Goal: Obtain resource: Download file/media

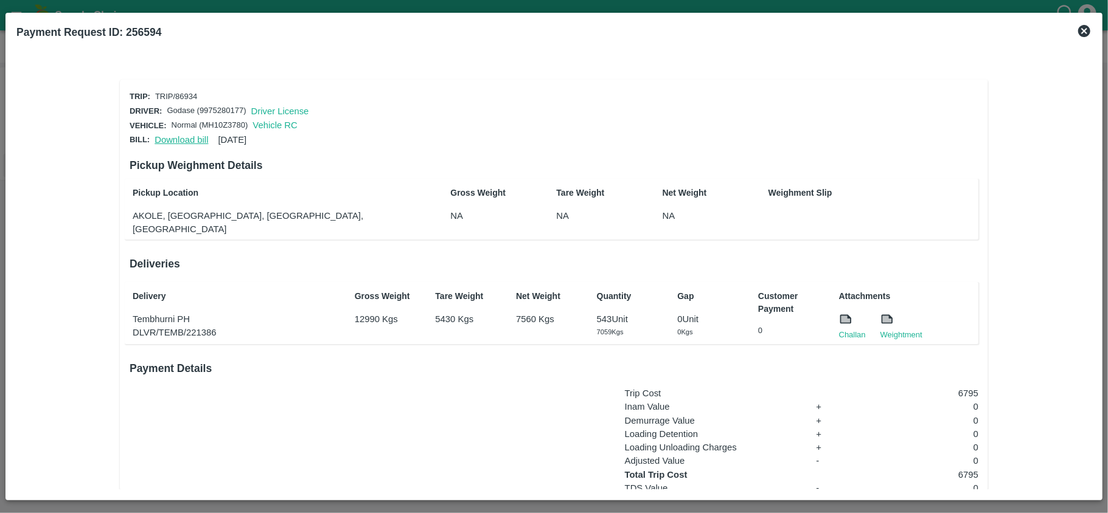
click at [191, 139] on link "Download bill" at bounding box center [181, 140] width 54 height 10
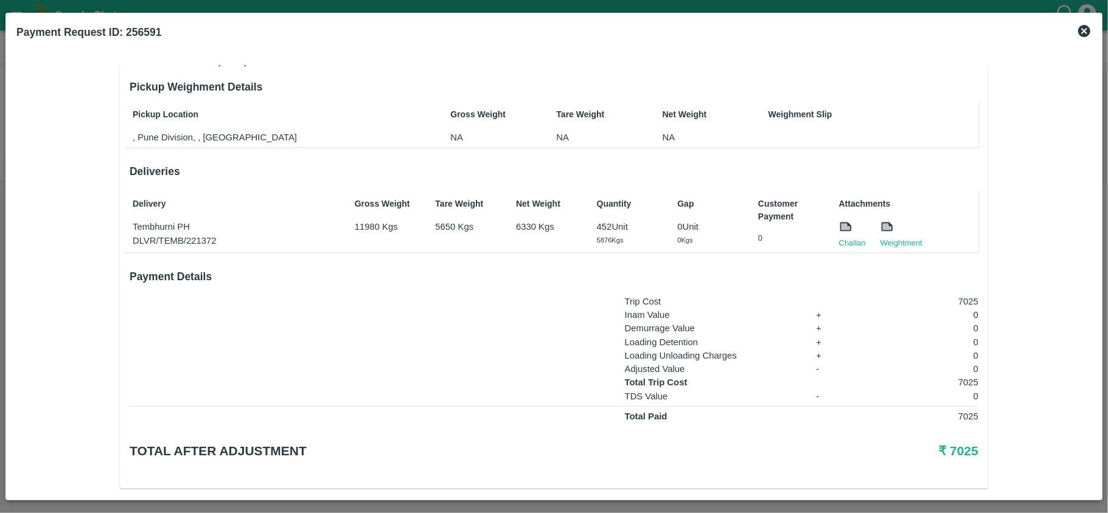
scroll to position [81, 0]
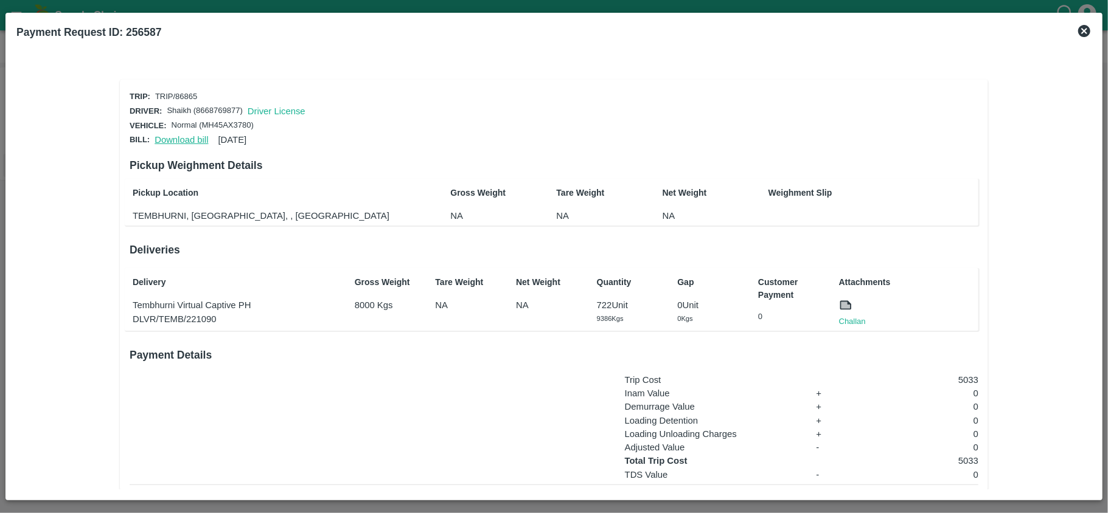
click at [172, 137] on link "Download bill" at bounding box center [181, 140] width 54 height 10
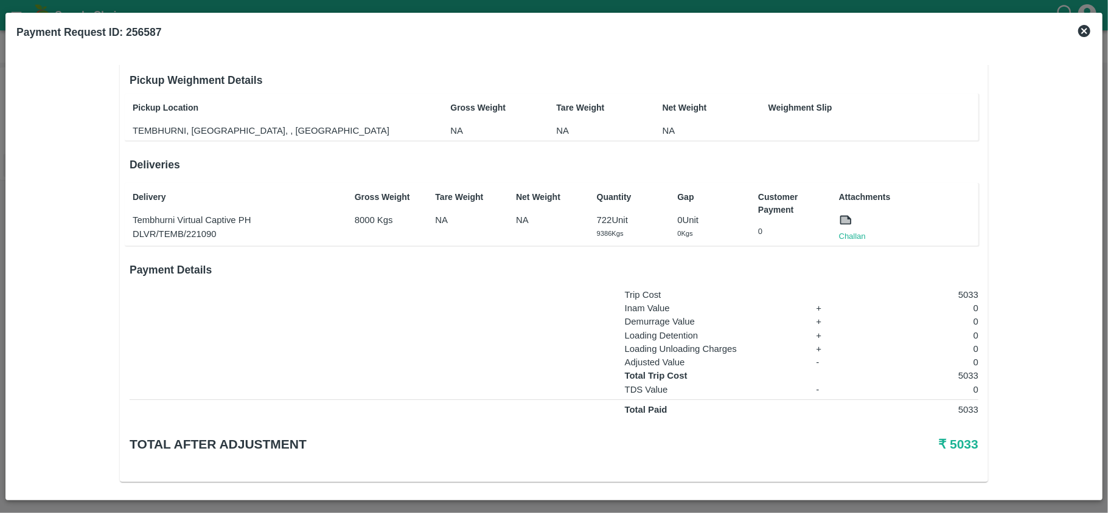
scroll to position [86, 0]
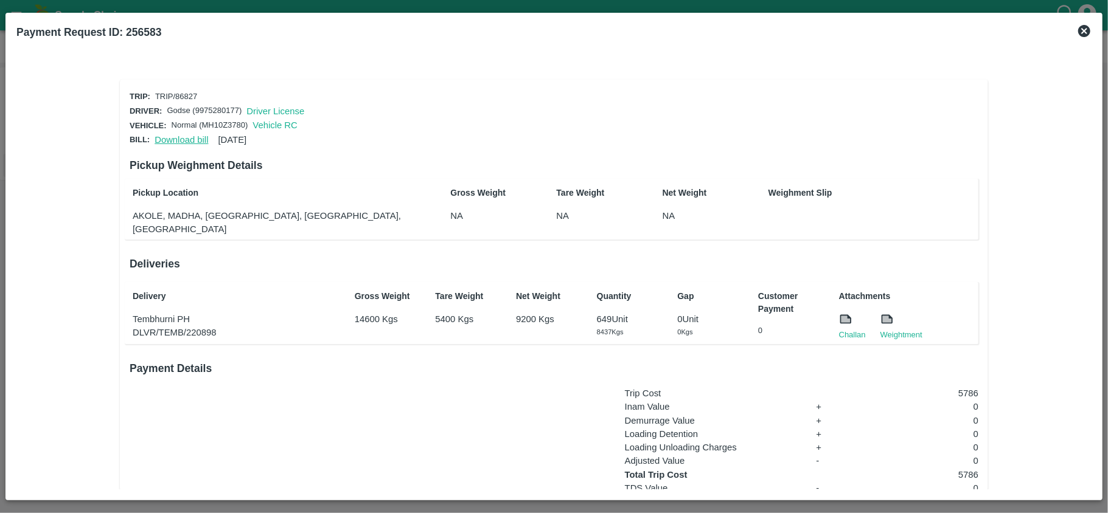
click at [182, 139] on link "Download bill" at bounding box center [181, 140] width 54 height 10
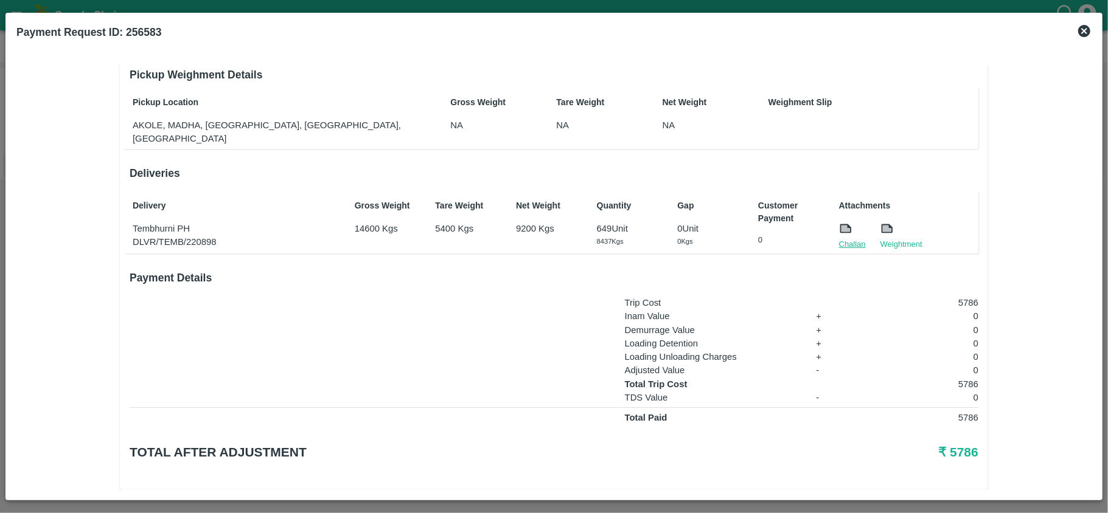
click at [841, 238] on link "Challan" at bounding box center [852, 244] width 27 height 12
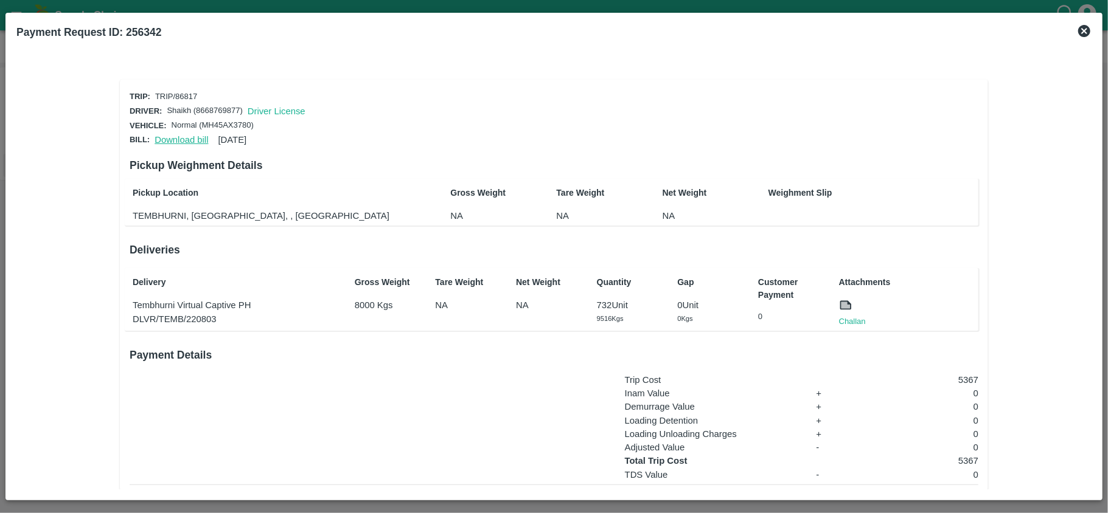
click at [173, 137] on link "Download bill" at bounding box center [181, 140] width 54 height 10
click at [178, 136] on link "Download bill" at bounding box center [181, 140] width 54 height 10
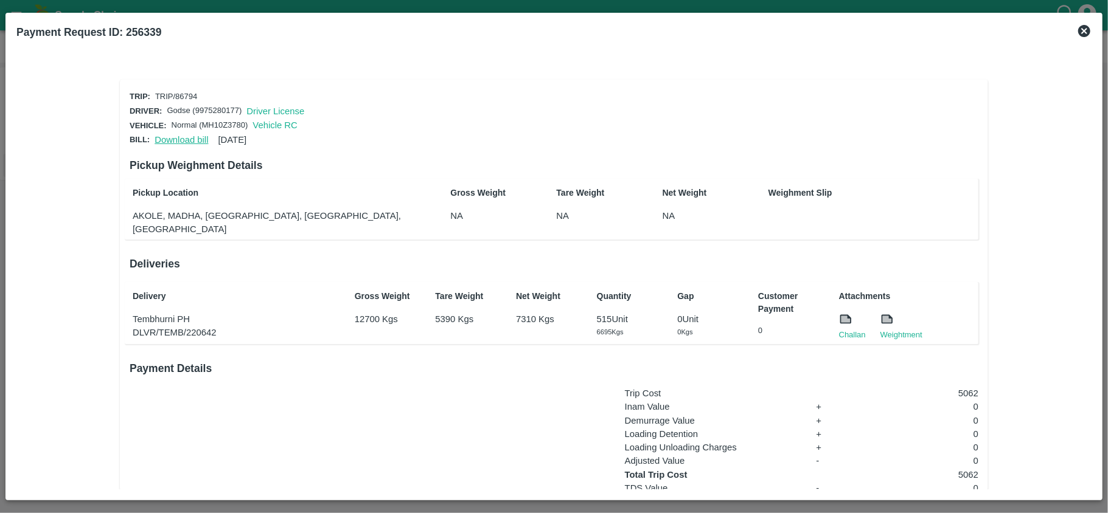
click at [173, 139] on link "Download bill" at bounding box center [181, 140] width 54 height 10
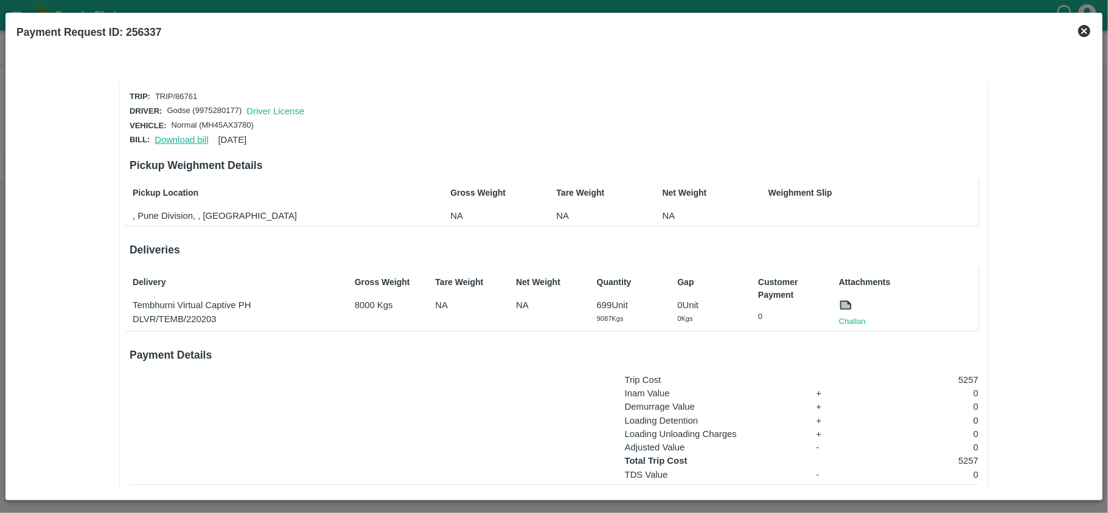
click at [172, 135] on link "Download bill" at bounding box center [181, 140] width 54 height 10
click at [861, 317] on link "Challan" at bounding box center [852, 322] width 27 height 12
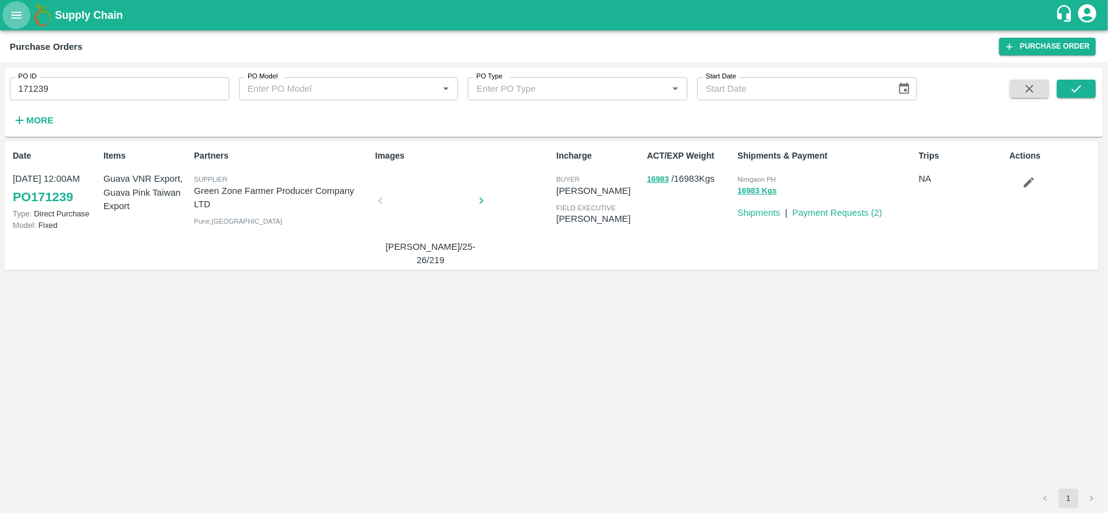
click at [15, 18] on icon "open drawer" at bounding box center [16, 15] width 13 height 13
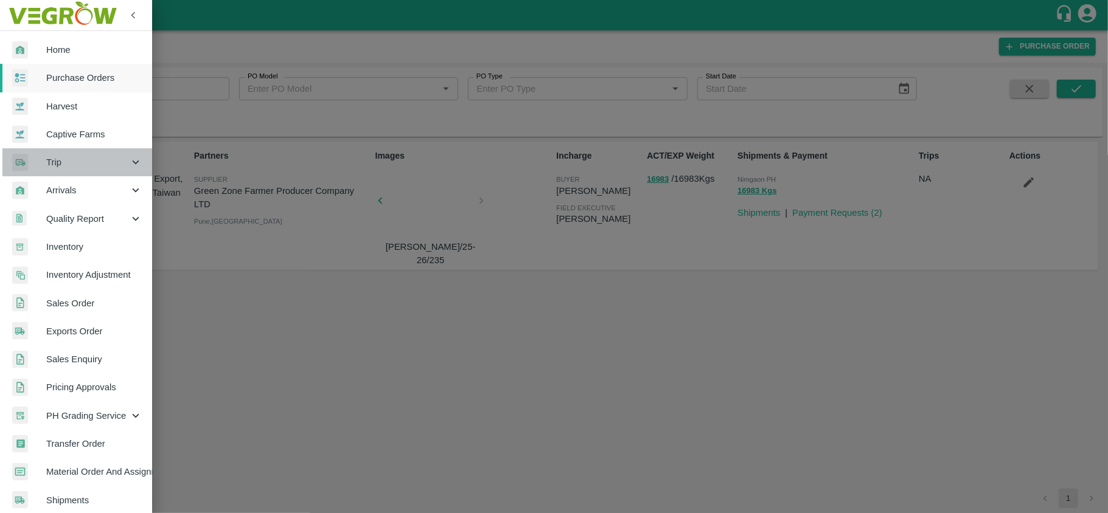
click at [80, 174] on div "Trip" at bounding box center [76, 162] width 152 height 28
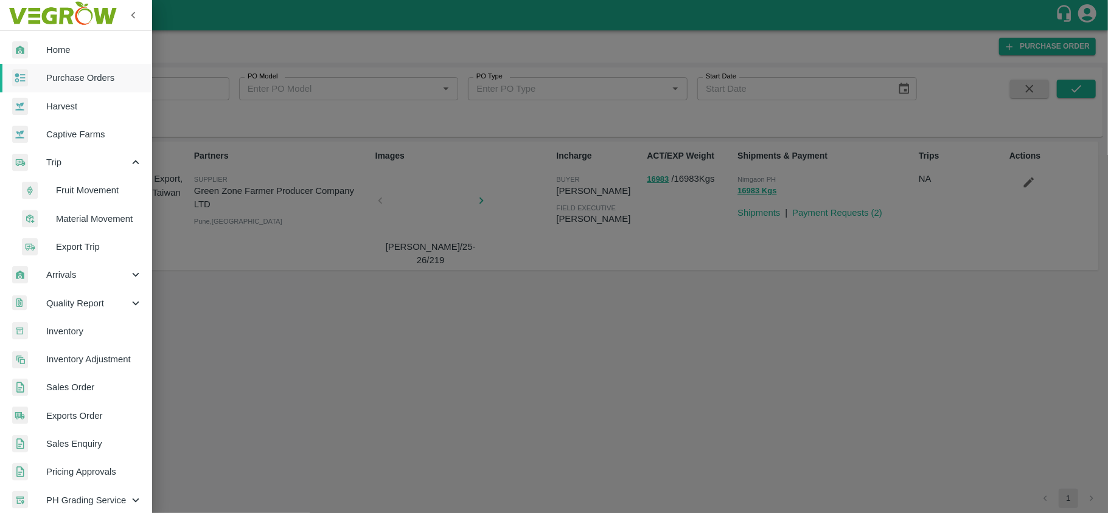
click at [86, 193] on span "Fruit Movement" at bounding box center [99, 190] width 86 height 13
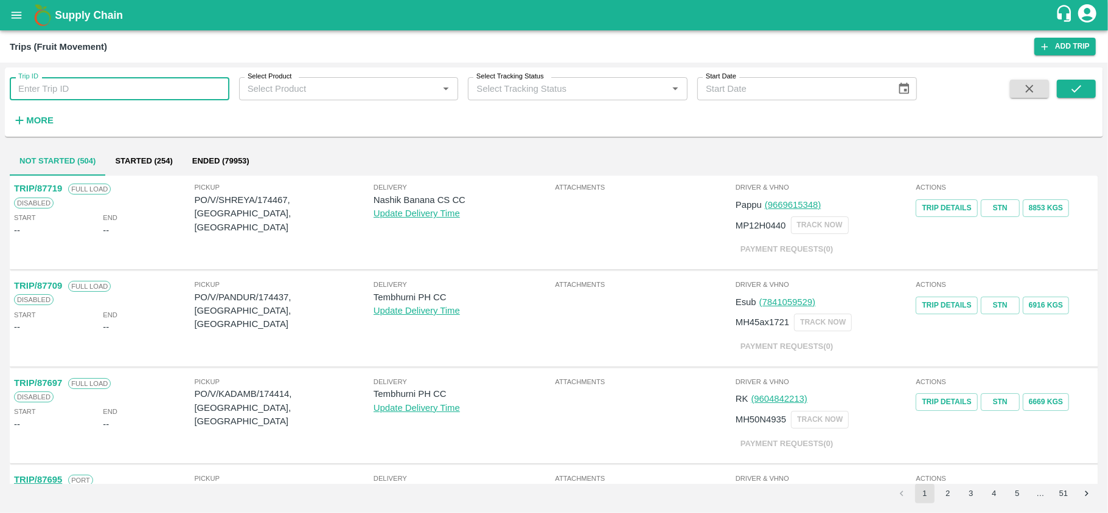
click at [100, 95] on input "Trip ID" at bounding box center [120, 88] width 220 height 23
paste input "86865"
click at [1084, 86] on button "submit" at bounding box center [1075, 89] width 39 height 18
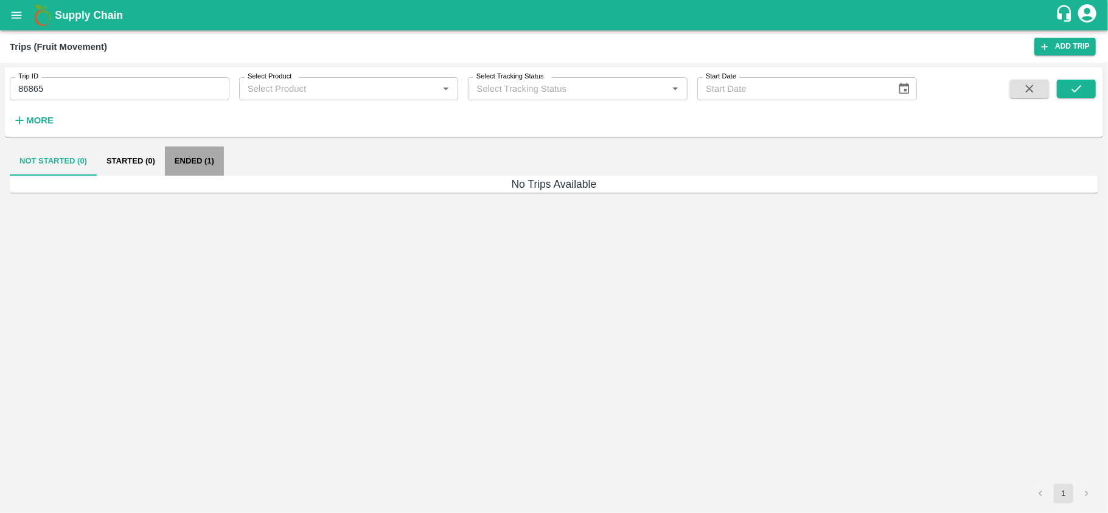
click at [193, 161] on button "Ended (1)" at bounding box center [194, 161] width 59 height 29
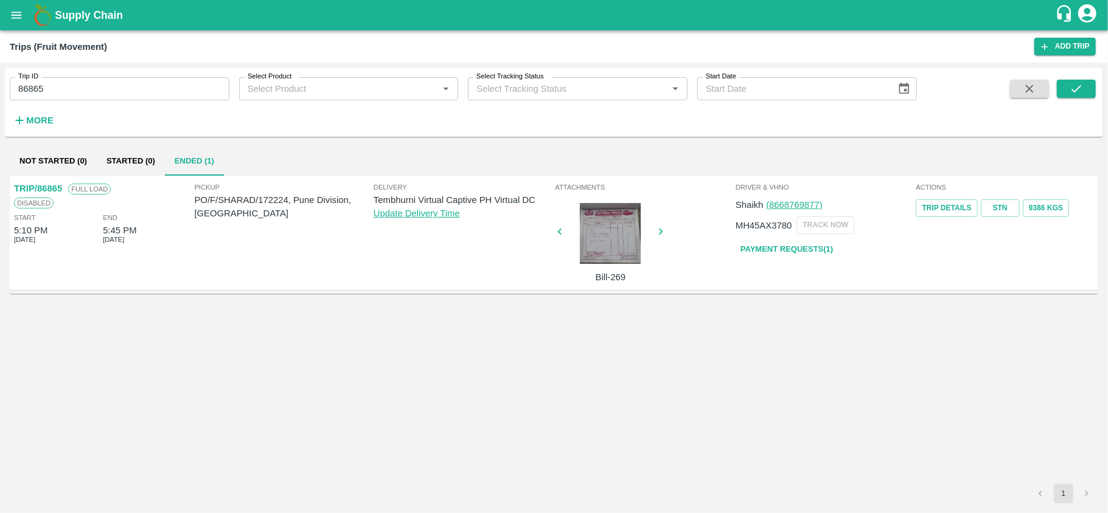
click at [459, 199] on p "Tembhurni Virtual Captive PH Virtual DC" at bounding box center [462, 199] width 179 height 13
copy p "Tembhurni Virtual Captive PH Virtual DC"
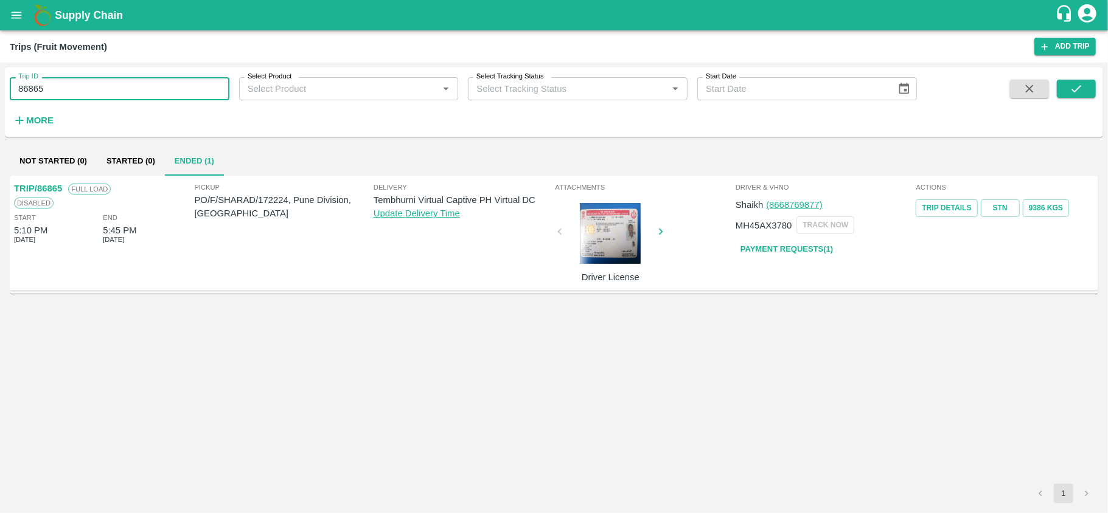
click at [89, 84] on input "86865" at bounding box center [120, 88] width 220 height 23
paste input "text"
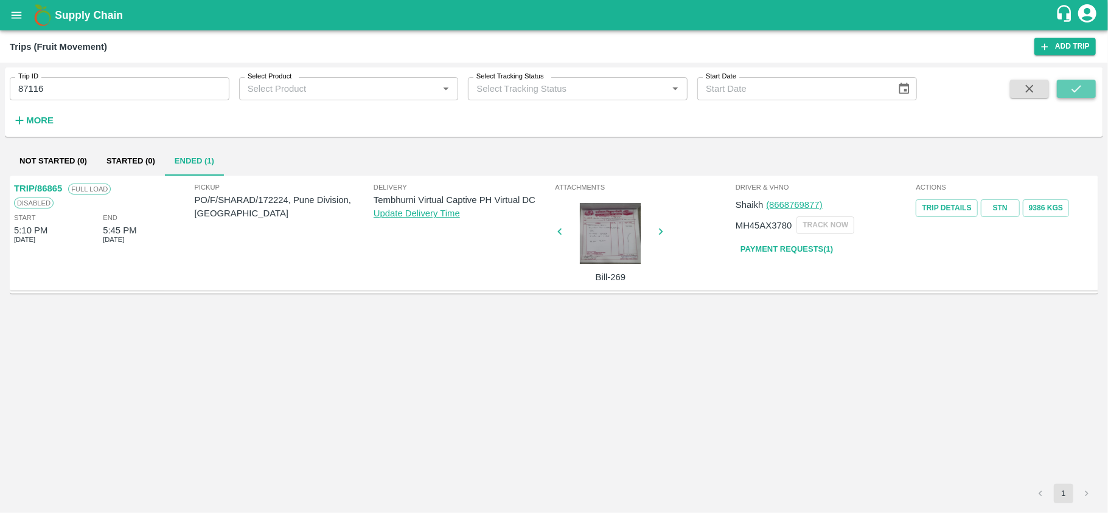
click at [1078, 86] on icon "submit" at bounding box center [1075, 88] width 13 height 13
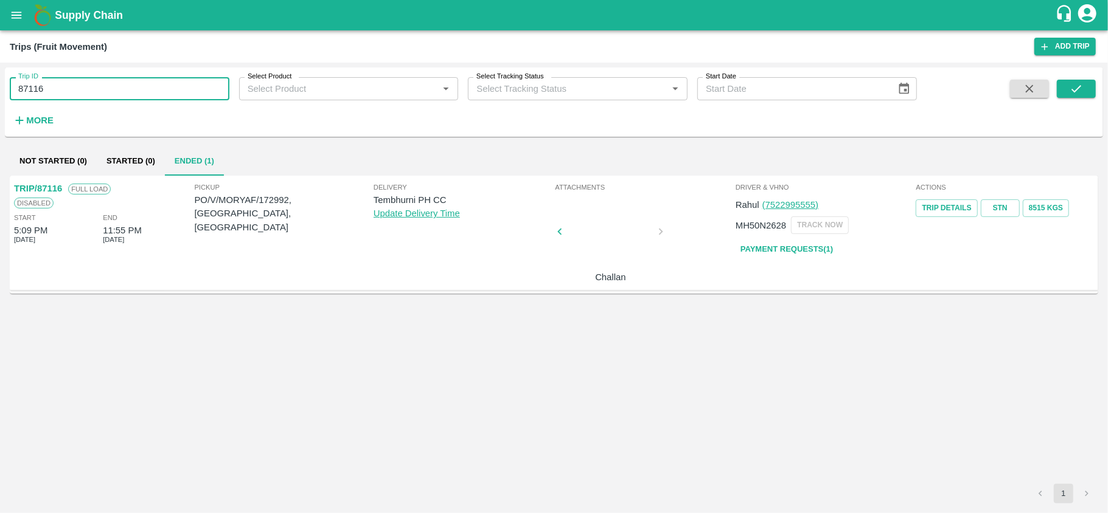
click at [95, 92] on input "87116" at bounding box center [120, 88] width 220 height 23
paste input "text"
type input "86787"
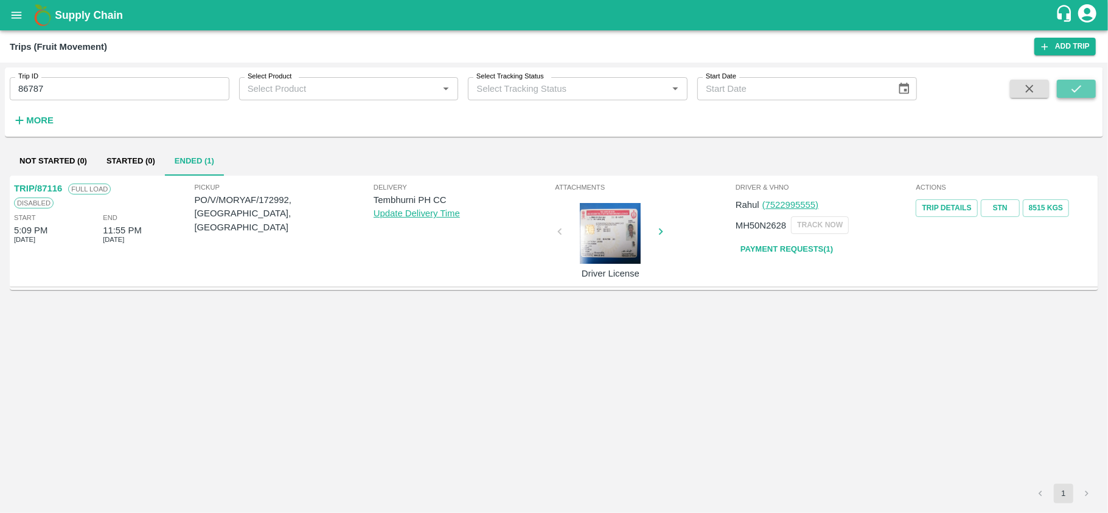
click at [1083, 85] on icon "submit" at bounding box center [1075, 88] width 13 height 13
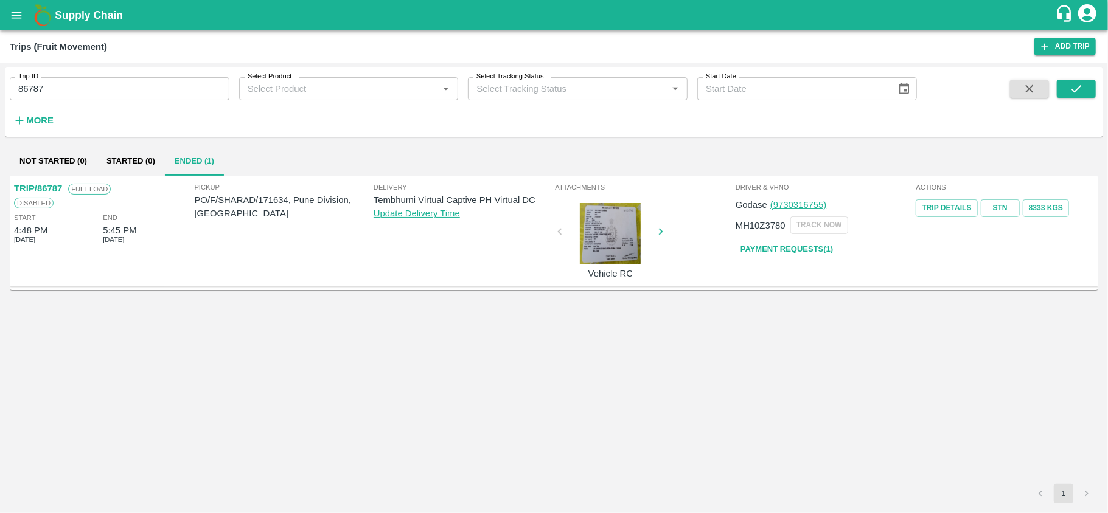
click at [483, 198] on p "Tembhurni Virtual Captive PH Virtual DC" at bounding box center [462, 199] width 179 height 13
copy p "Tembhurni Virtual Captive PH Virtual DC"
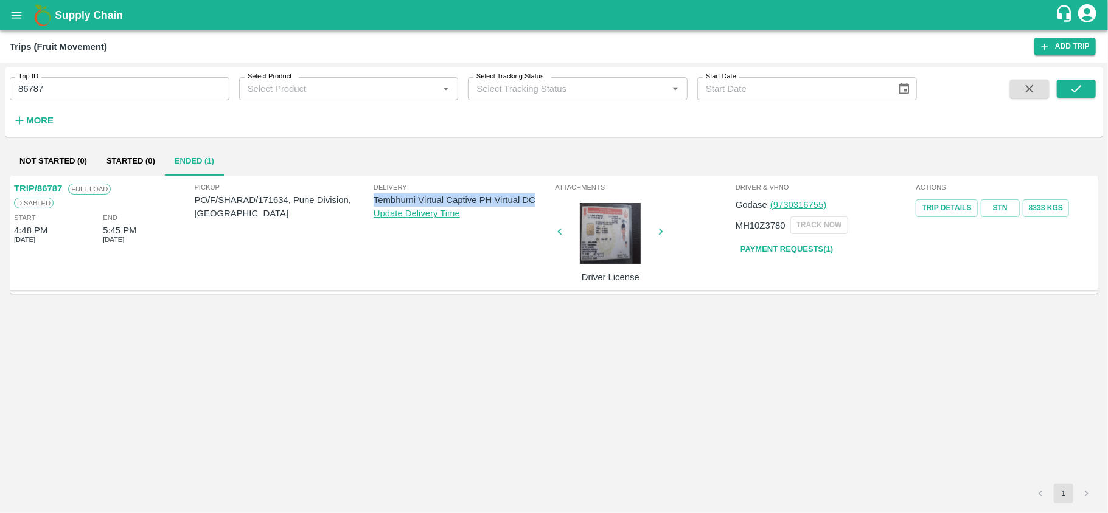
click at [17, 20] on icon "open drawer" at bounding box center [16, 15] width 13 height 13
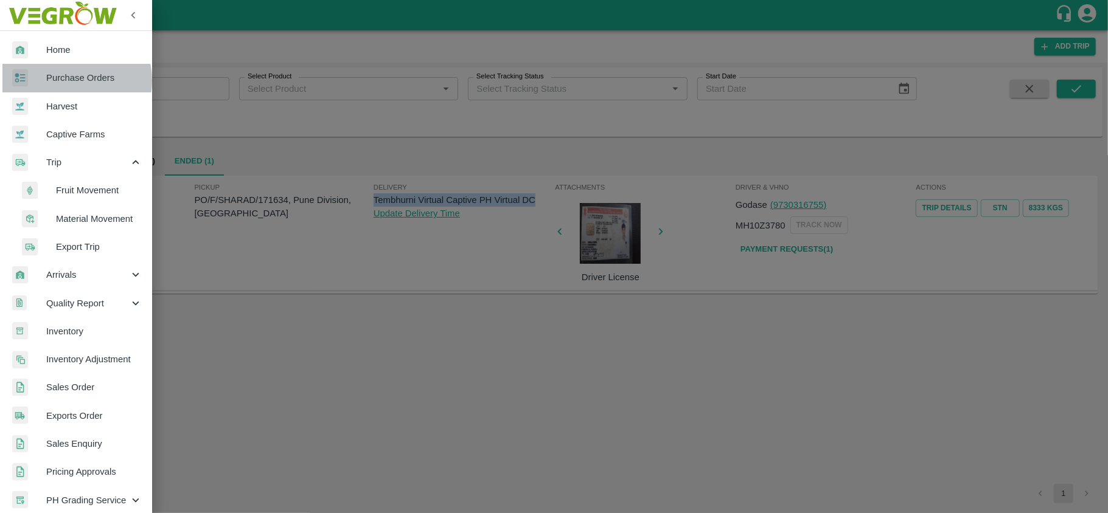
click at [64, 81] on span "Purchase Orders" at bounding box center [94, 77] width 96 height 13
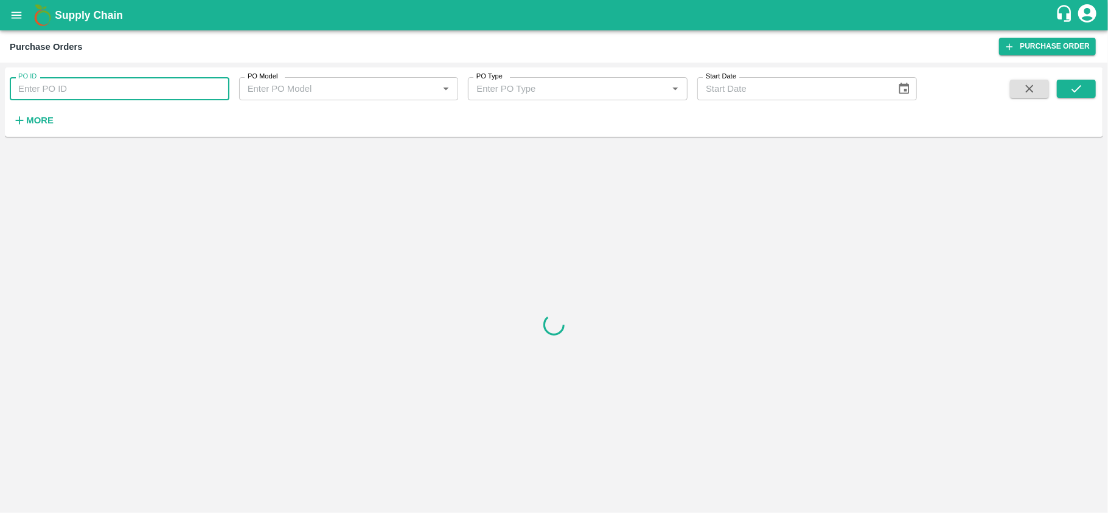
click at [119, 80] on input "PO ID" at bounding box center [120, 88] width 220 height 23
paste input "174173"
click at [1074, 94] on icon "submit" at bounding box center [1075, 88] width 13 height 13
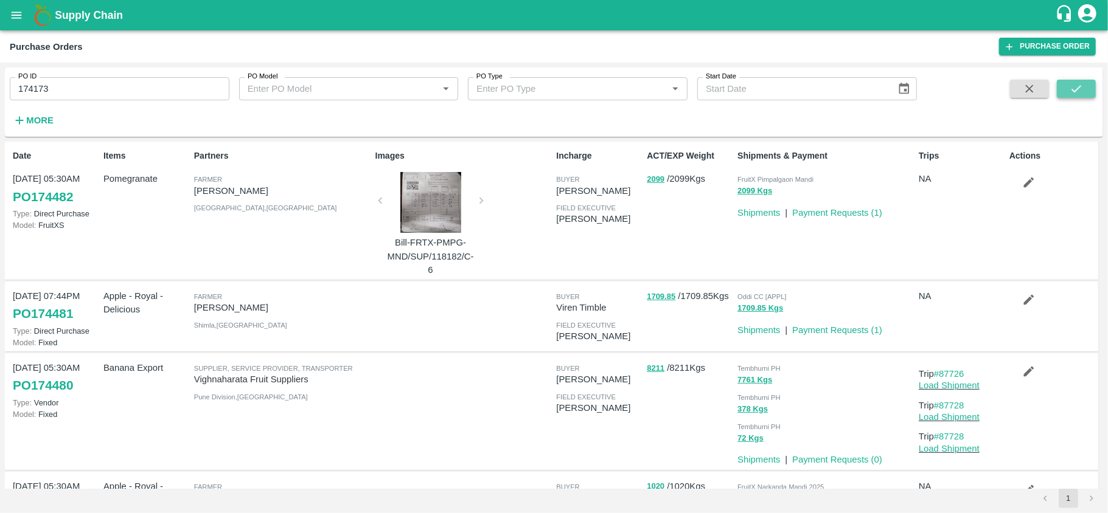
click at [1079, 86] on icon "submit" at bounding box center [1075, 88] width 13 height 13
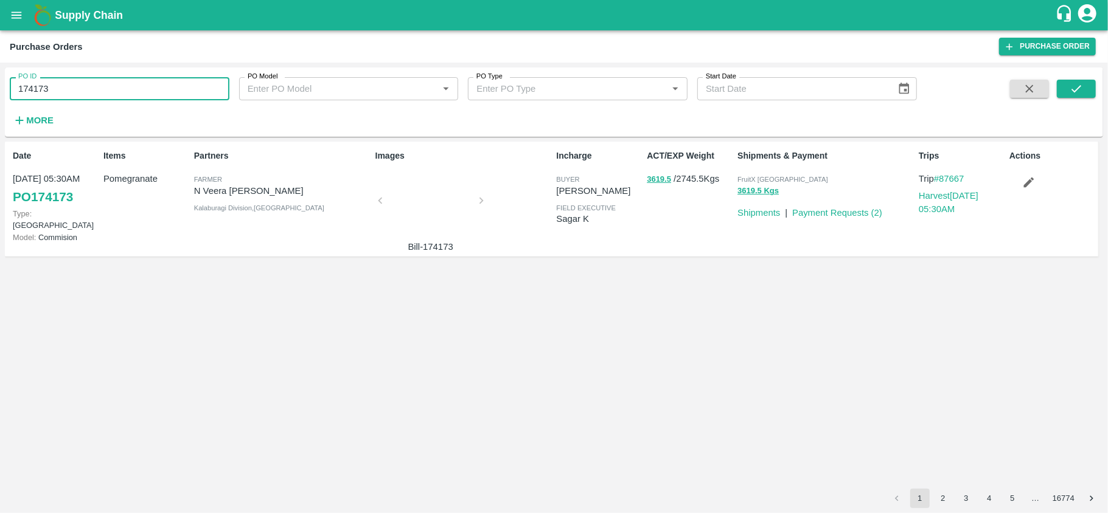
click at [90, 88] on input "174173" at bounding box center [120, 88] width 220 height 23
paste input "text"
click at [1083, 88] on button "submit" at bounding box center [1075, 89] width 39 height 18
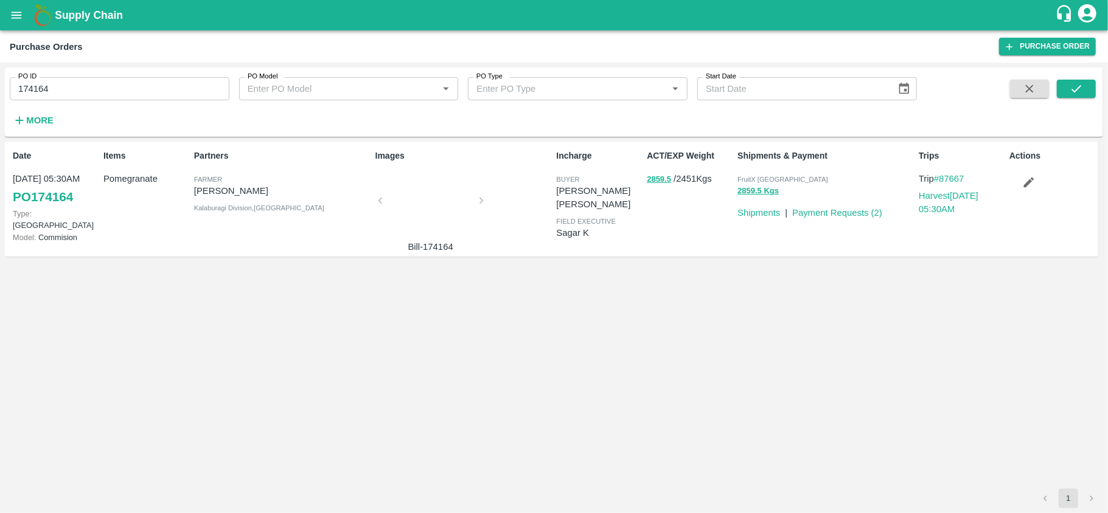
click at [108, 90] on input "174164" at bounding box center [120, 88] width 220 height 23
paste input "text"
type input "174173"
click at [1069, 84] on icon "submit" at bounding box center [1075, 88] width 13 height 13
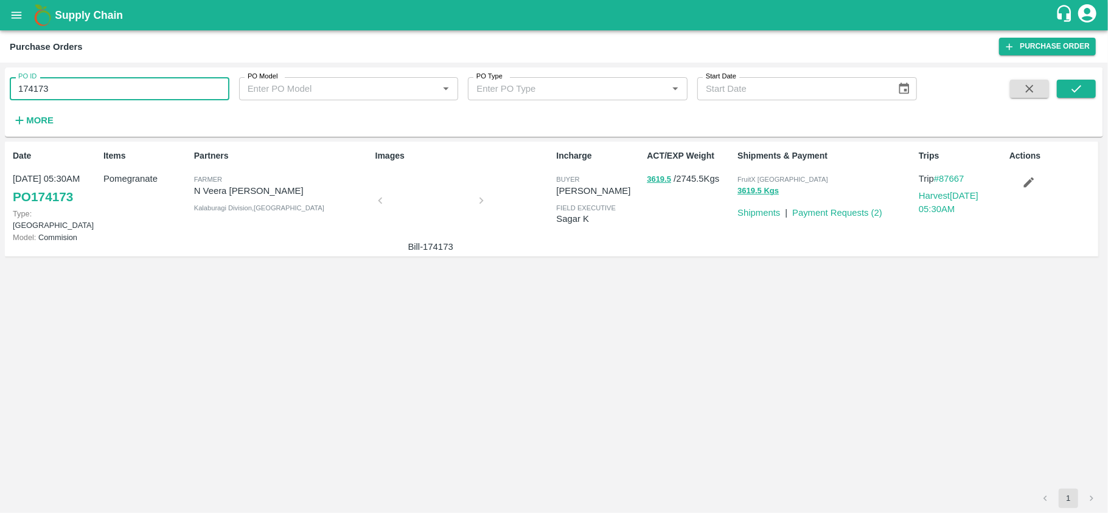
click at [109, 92] on input "174173" at bounding box center [120, 88] width 220 height 23
paste input "text"
type input "158069"
click at [1073, 86] on icon "submit" at bounding box center [1075, 88] width 13 height 13
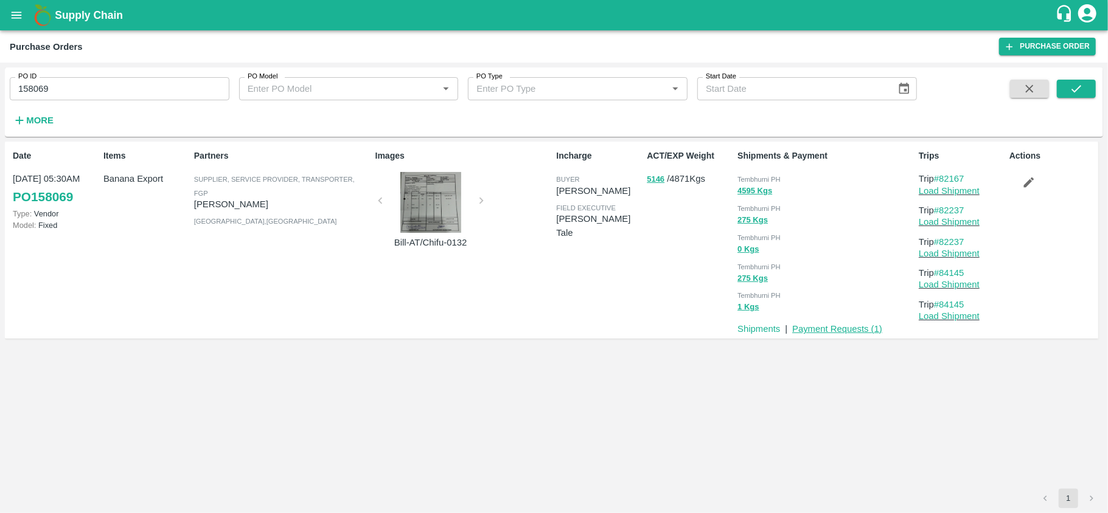
click at [844, 327] on link "Payment Requests ( 1 )" at bounding box center [837, 329] width 90 height 10
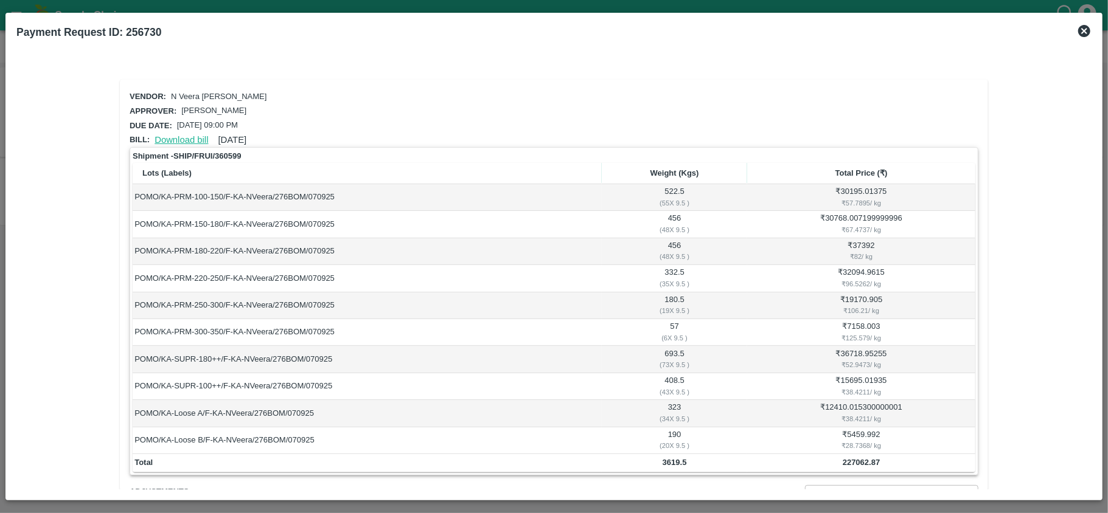
click at [186, 142] on link "Download bill" at bounding box center [181, 140] width 54 height 10
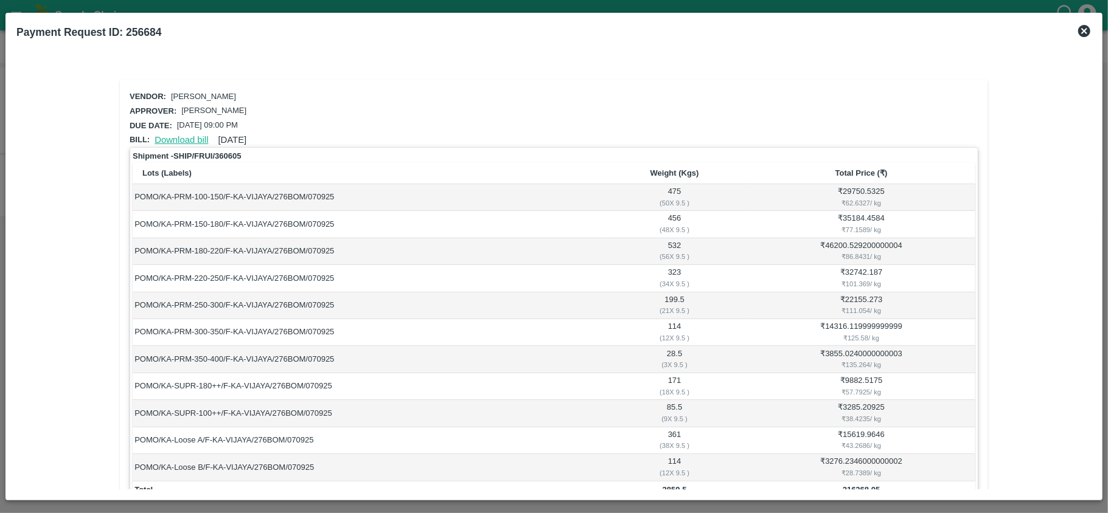
click at [176, 139] on link "Download bill" at bounding box center [181, 140] width 54 height 10
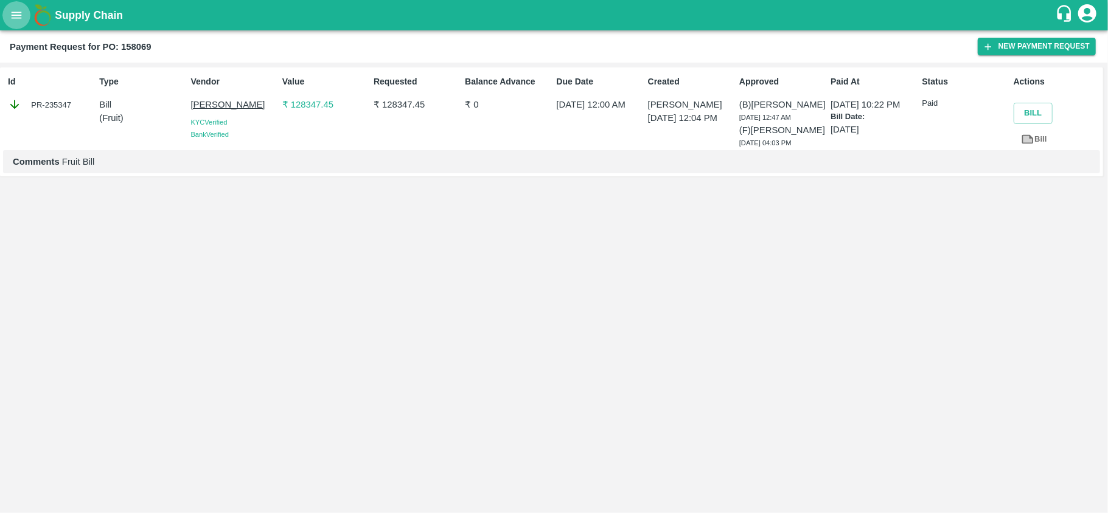
click at [13, 15] on icon "open drawer" at bounding box center [17, 15] width 10 height 7
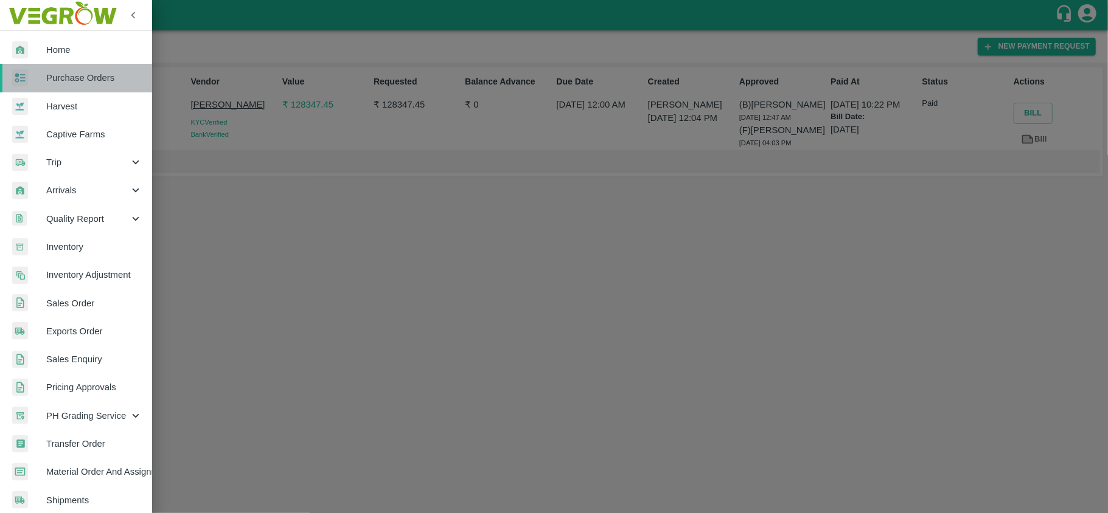
click at [82, 83] on span "Purchase Orders" at bounding box center [94, 77] width 96 height 13
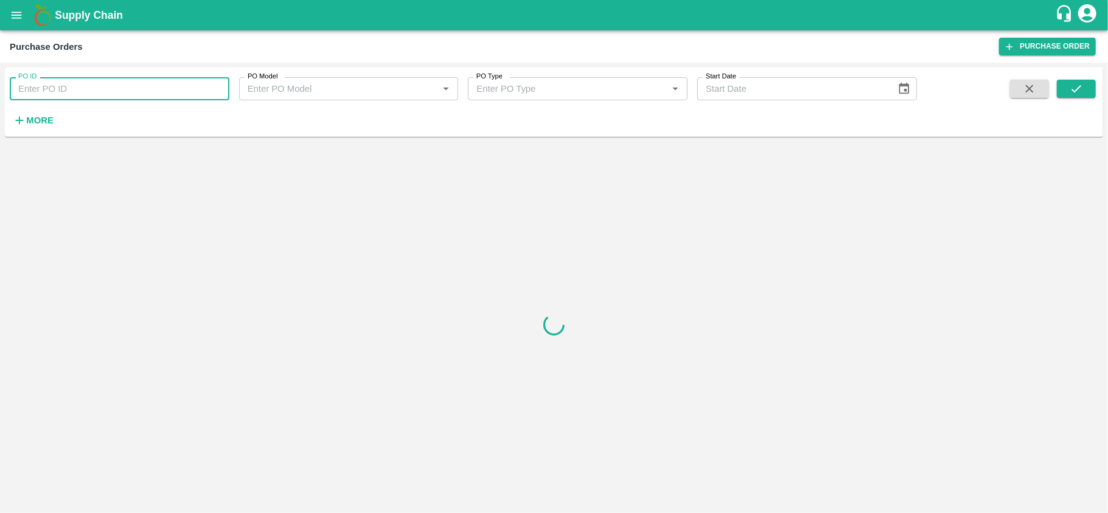
click at [80, 85] on input "PO ID" at bounding box center [120, 88] width 220 height 23
paste input "10326"
type input "10326"
click at [1075, 90] on icon "submit" at bounding box center [1075, 88] width 13 height 13
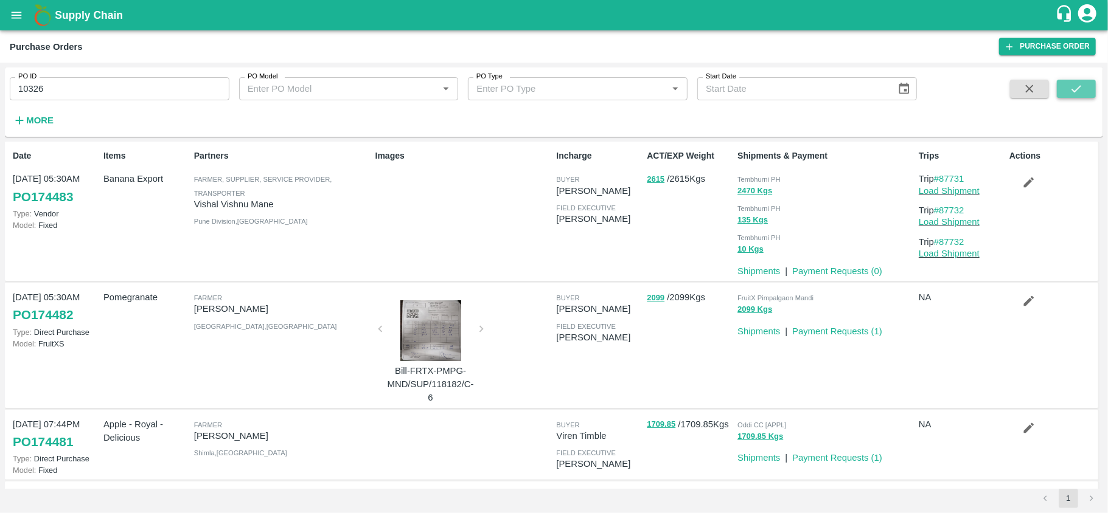
click at [1074, 88] on icon "submit" at bounding box center [1075, 88] width 13 height 13
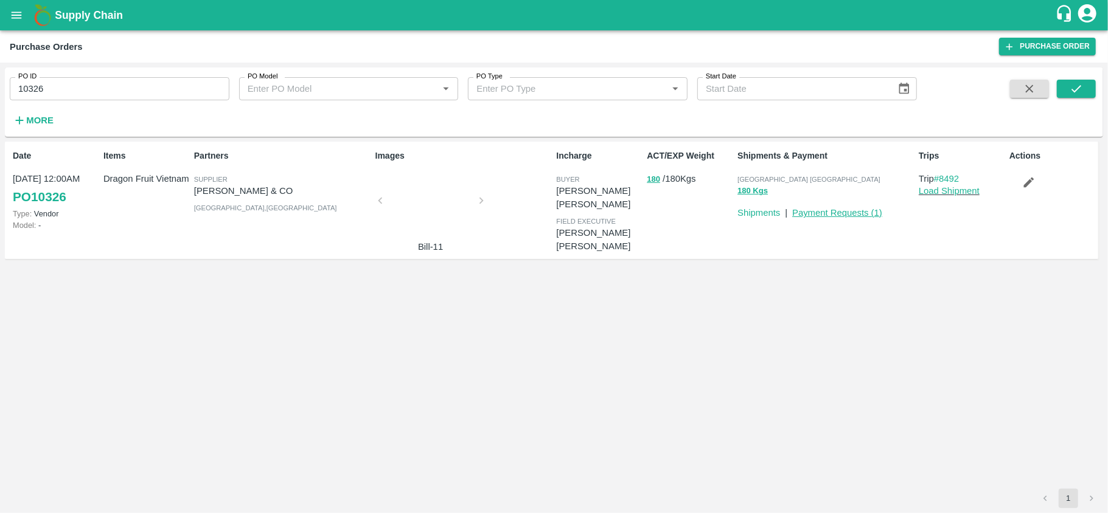
click at [830, 215] on link "Payment Requests ( 1 )" at bounding box center [837, 213] width 90 height 10
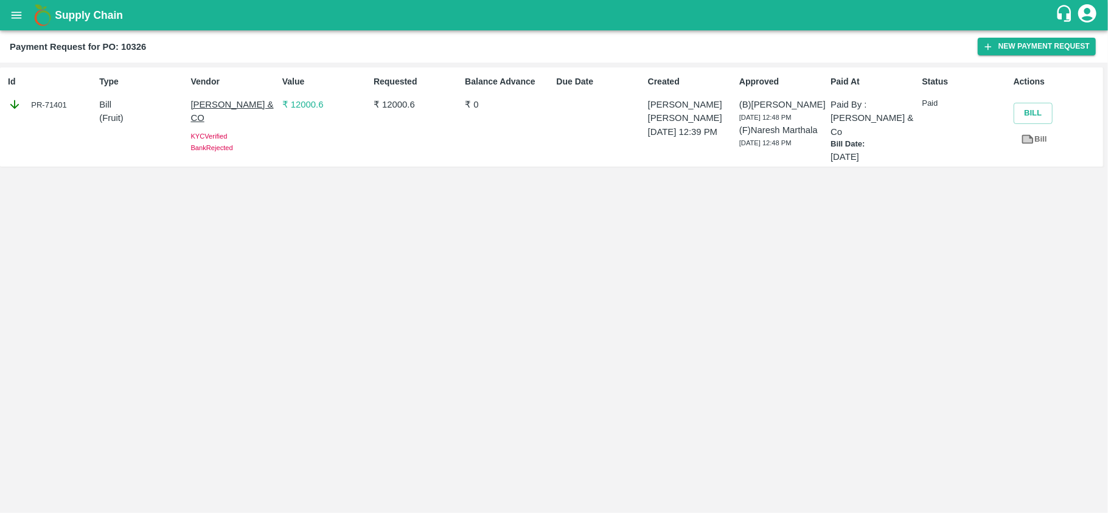
click at [57, 103] on div "PR-71401" at bounding box center [51, 104] width 86 height 13
copy div "71401"
click at [1039, 111] on button "Bill" at bounding box center [1032, 113] width 39 height 21
click at [1035, 116] on button "Bill" at bounding box center [1032, 113] width 39 height 21
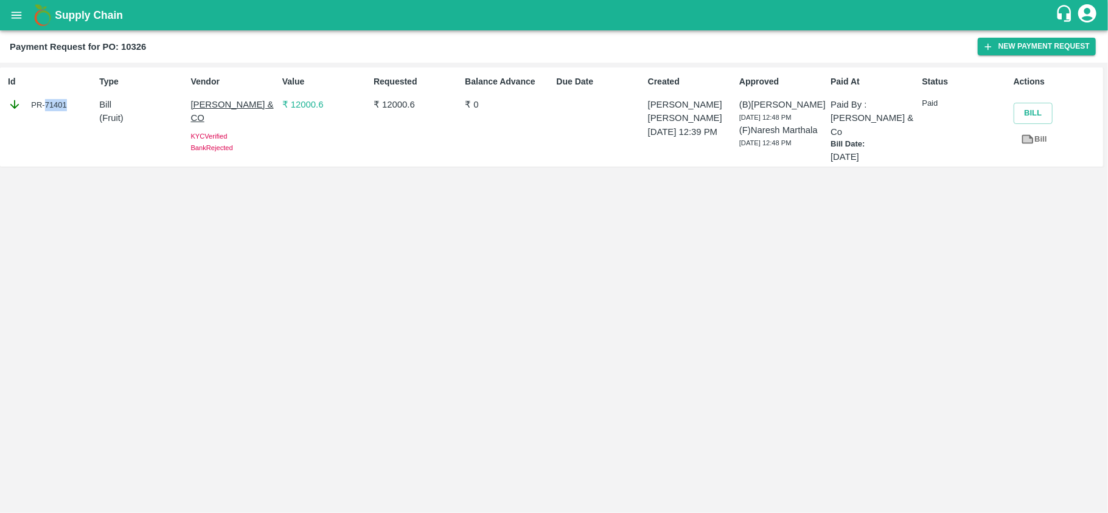
click at [21, 13] on icon "open drawer" at bounding box center [16, 15] width 13 height 13
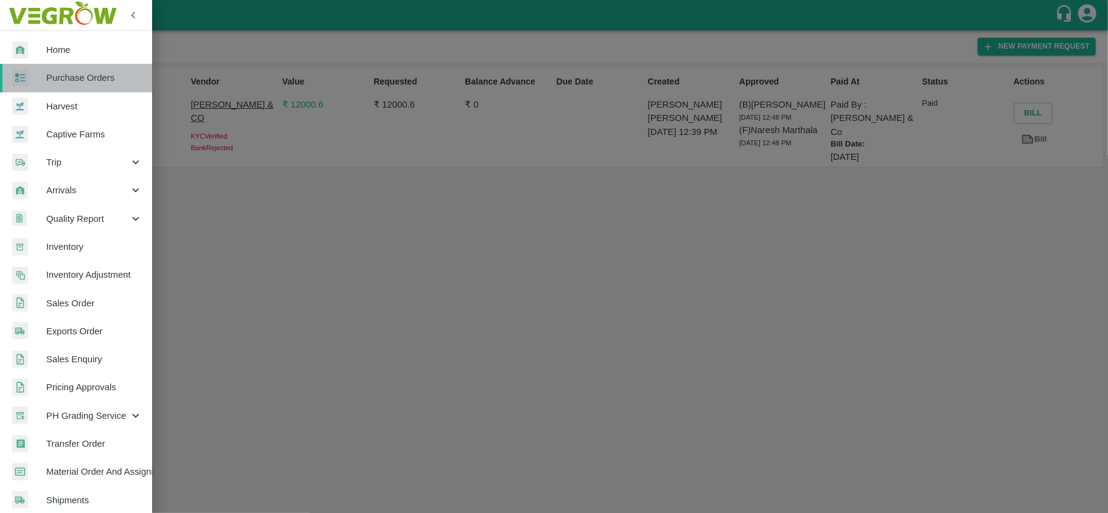
click at [82, 80] on span "Purchase Orders" at bounding box center [94, 77] width 96 height 13
